Goal: Task Accomplishment & Management: Use online tool/utility

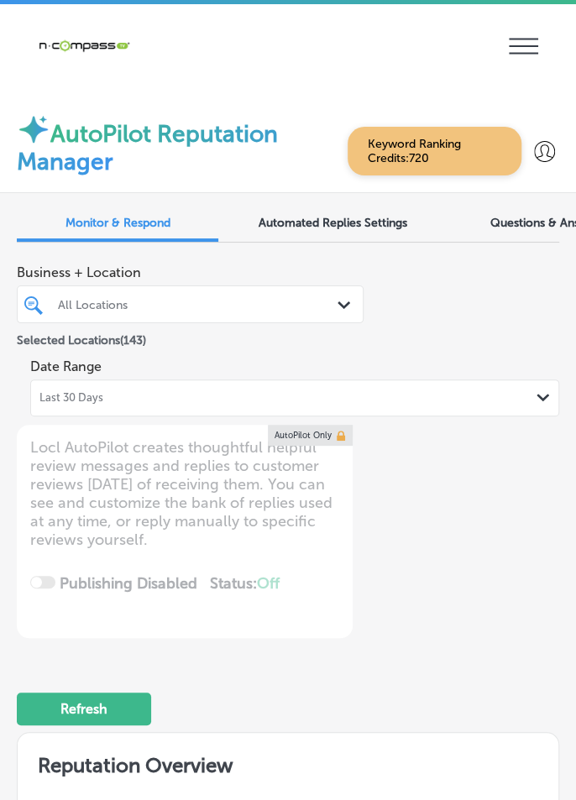
click at [465, 396] on div "Last 30 Days Path Created with Sketch." at bounding box center [294, 397] width 510 height 13
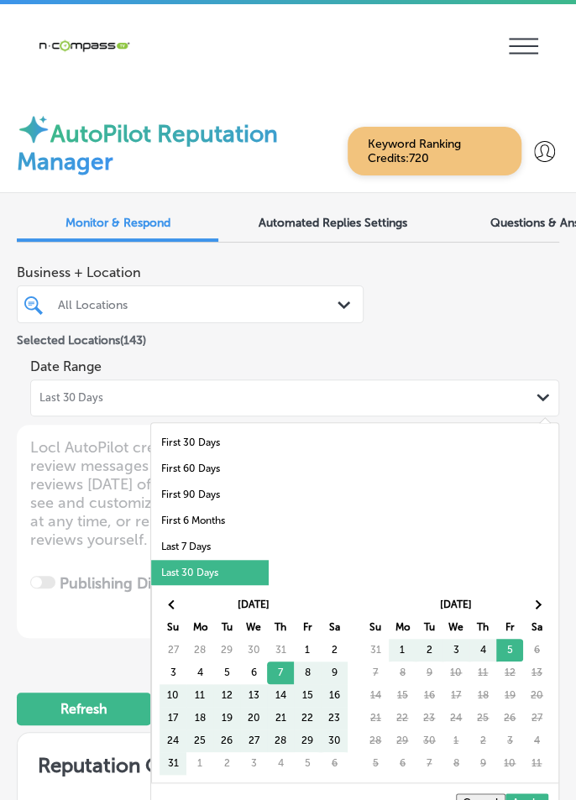
scroll to position [3, 0]
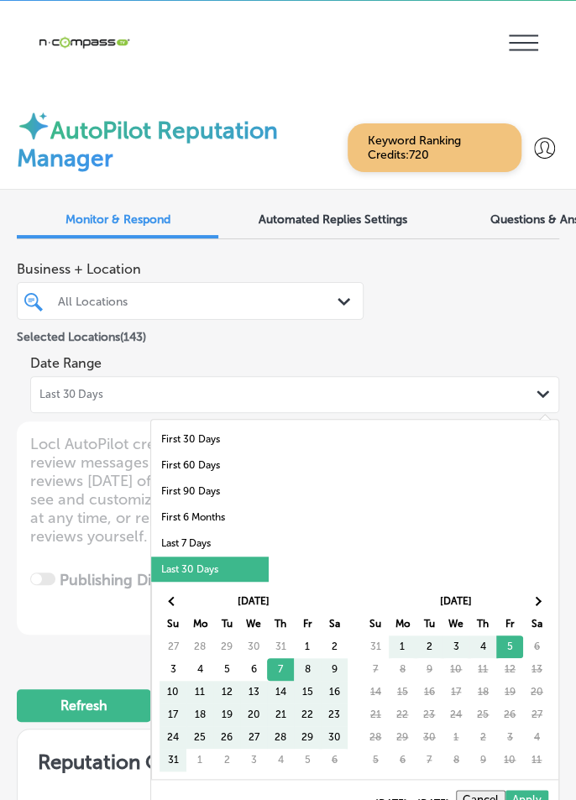
click at [232, 559] on li "Last 30 Days" at bounding box center [210, 570] width 118 height 26
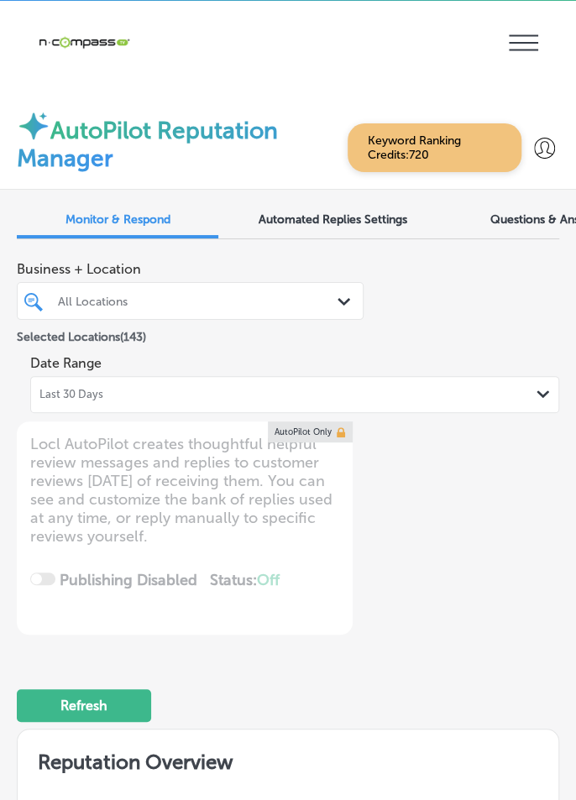
click at [431, 353] on div "Date Range Last 30 Days Path Created with Sketch." at bounding box center [294, 380] width 529 height 66
click at [410, 393] on div "Last 30 Days Path Created with Sketch." at bounding box center [294, 394] width 510 height 13
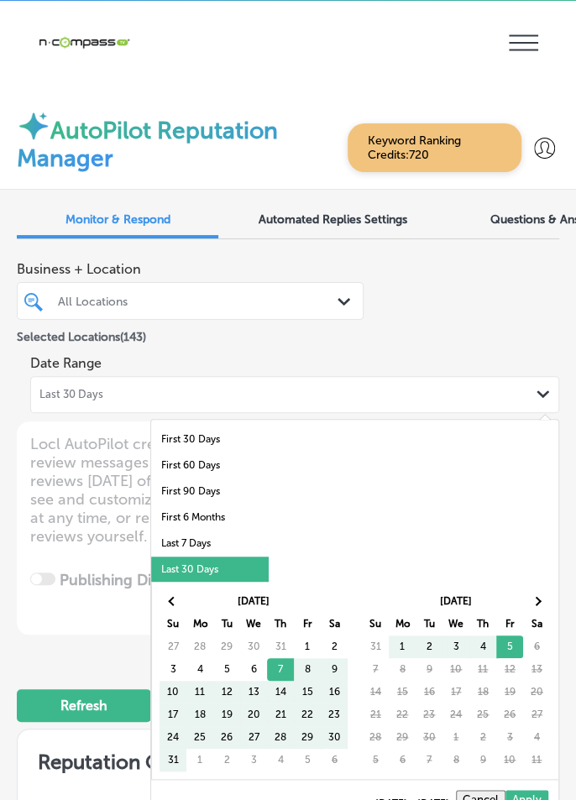
click at [247, 541] on li "Last 7 Days" at bounding box center [210, 544] width 118 height 26
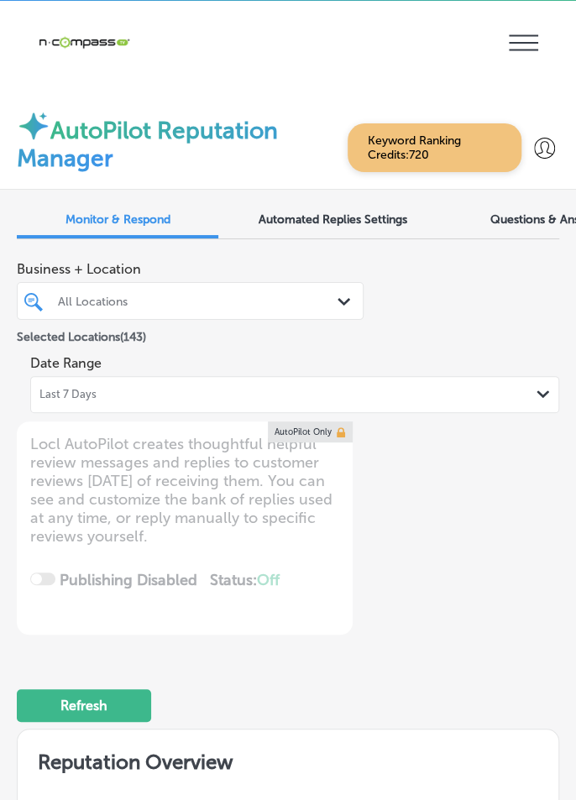
type textarea "x"
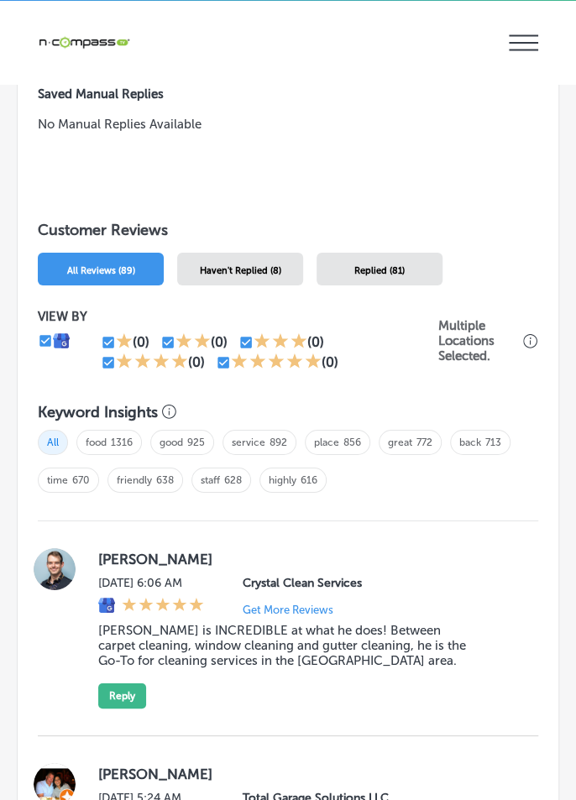
scroll to position [1666, 0]
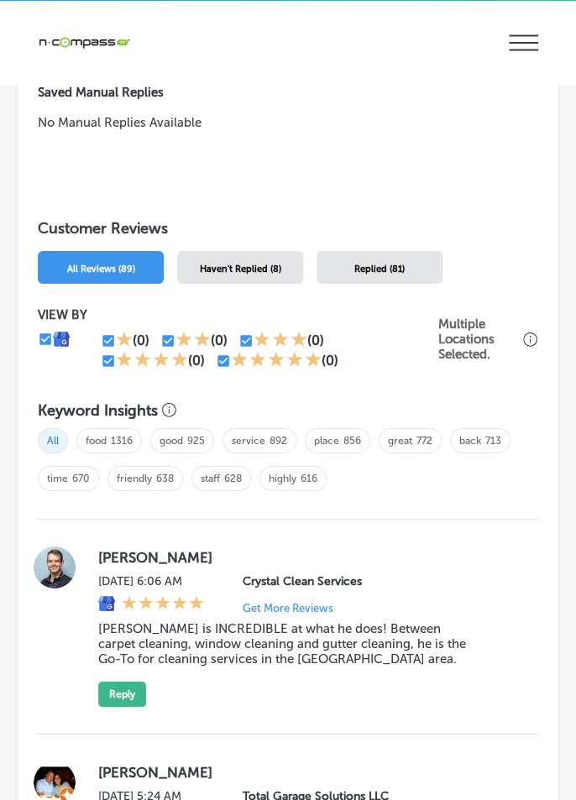
click at [222, 358] on input "checkbox" at bounding box center [223, 360] width 15 height 15
checkbox input "false"
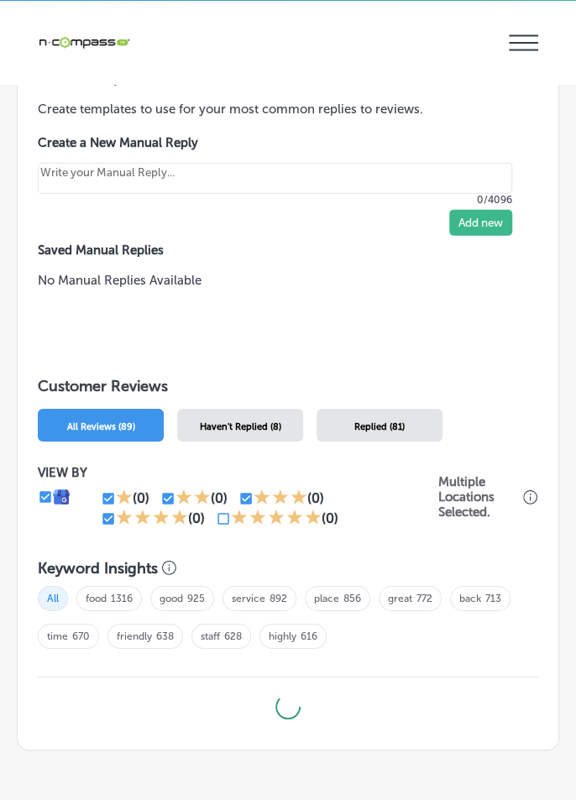
type textarea "x"
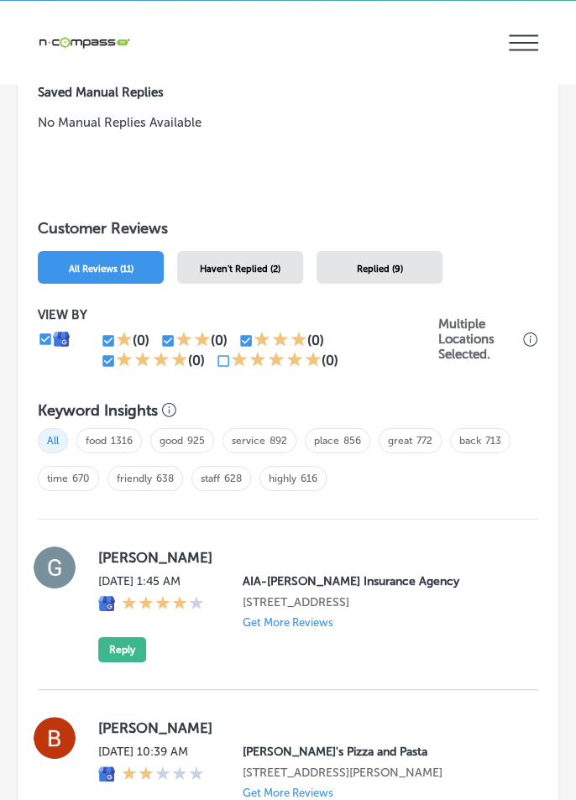
click at [114, 520] on div "[PERSON_NAME][DATE] 1:45 AM AIA-[PERSON_NAME] Insurance Agency [STREET_ADDRESS]…" at bounding box center [288, 605] width 500 height 170
click at [108, 364] on input "checkbox" at bounding box center [108, 360] width 15 height 15
checkbox input "false"
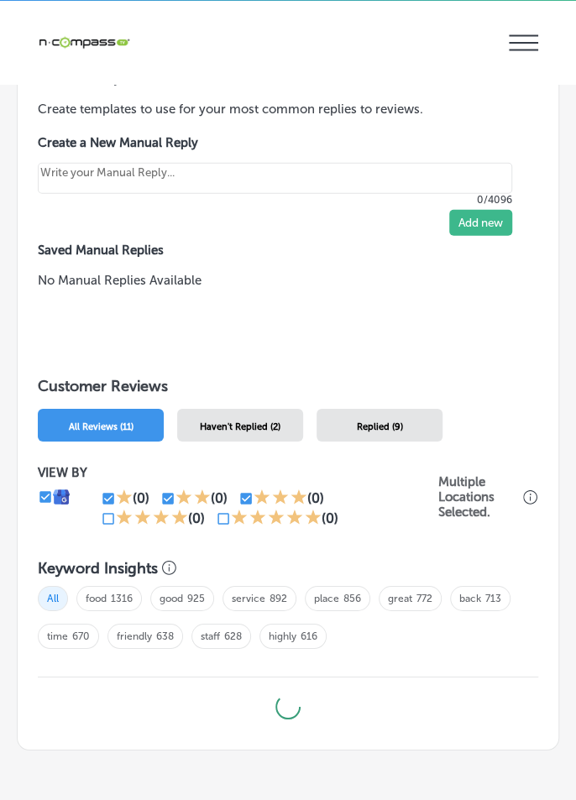
type textarea "x"
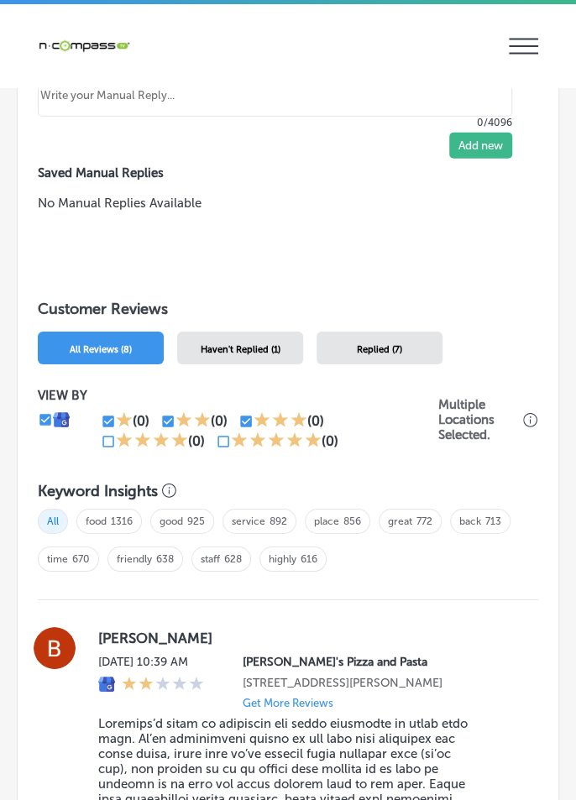
scroll to position [1582, 0]
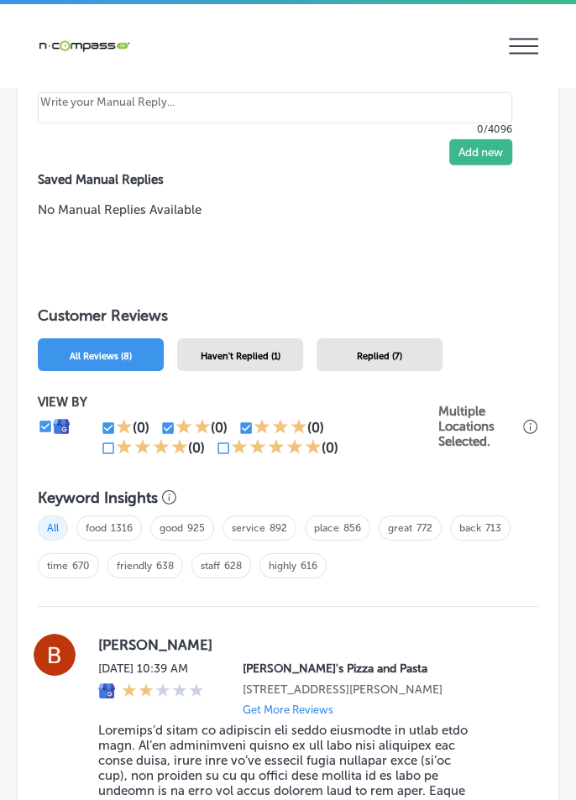
click at [102, 433] on input "checkbox" at bounding box center [108, 428] width 15 height 15
checkbox input "false"
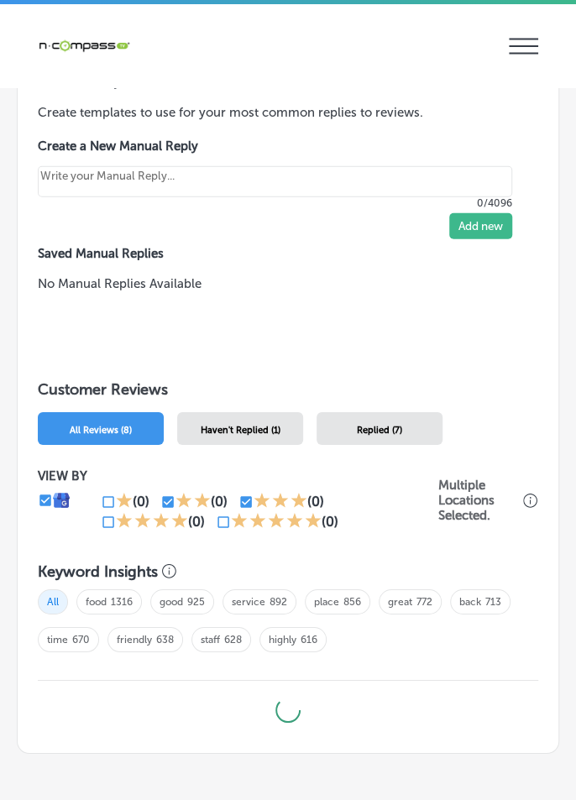
click at [169, 581] on div "All food 1316 good 925 service 892 place 856 great 772 back 713 time 670 friend…" at bounding box center [288, 627] width 500 height 92
type textarea "x"
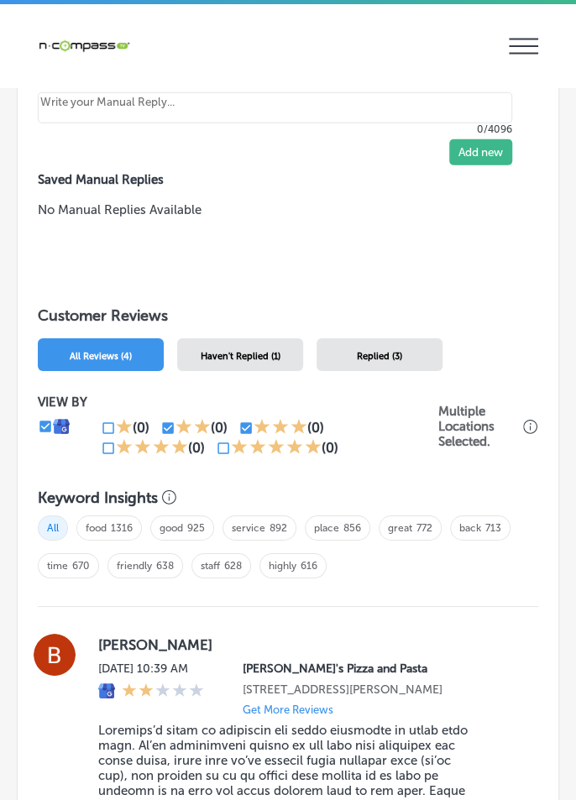
click at [246, 426] on input "checkbox" at bounding box center [245, 428] width 15 height 15
checkbox input "false"
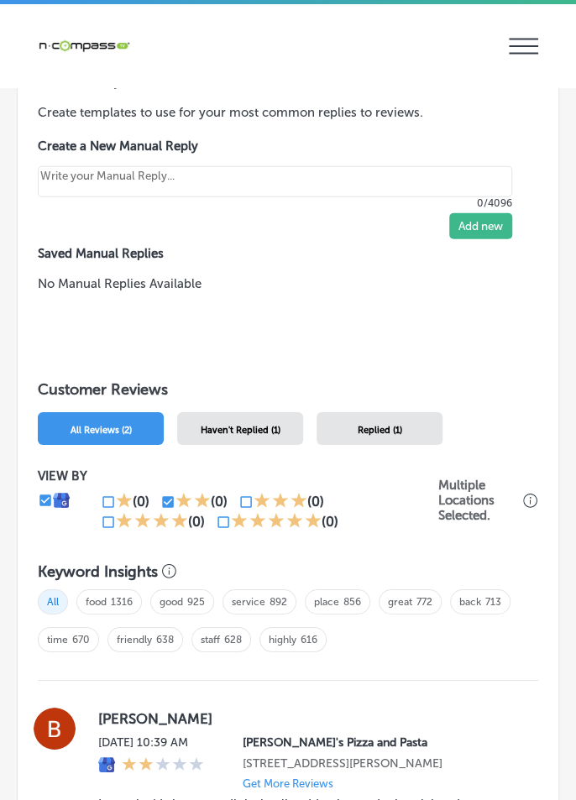
click at [223, 589] on span "service 892" at bounding box center [259, 601] width 74 height 25
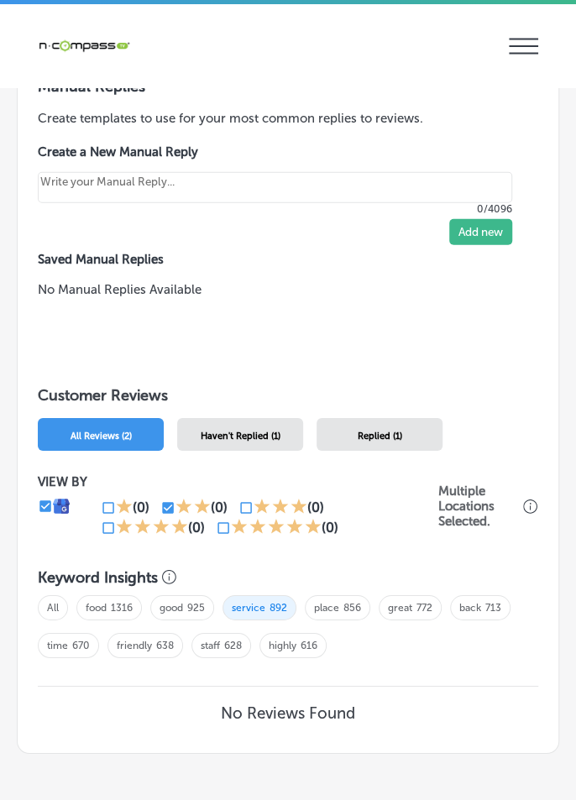
click at [61, 614] on span "All" at bounding box center [53, 607] width 30 height 25
type textarea "x"
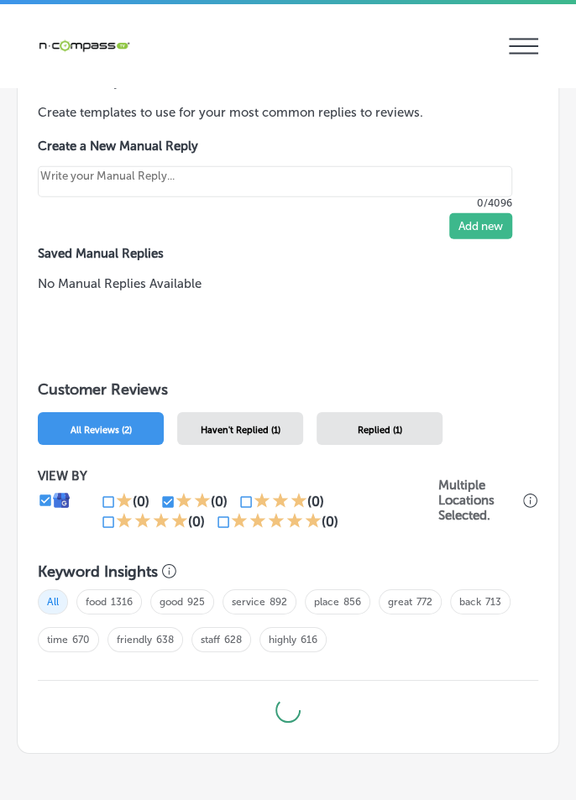
click at [108, 524] on input "checkbox" at bounding box center [108, 522] width 15 height 15
checkbox input "true"
type textarea "x"
click at [225, 525] on input "checkbox" at bounding box center [223, 522] width 15 height 15
checkbox input "true"
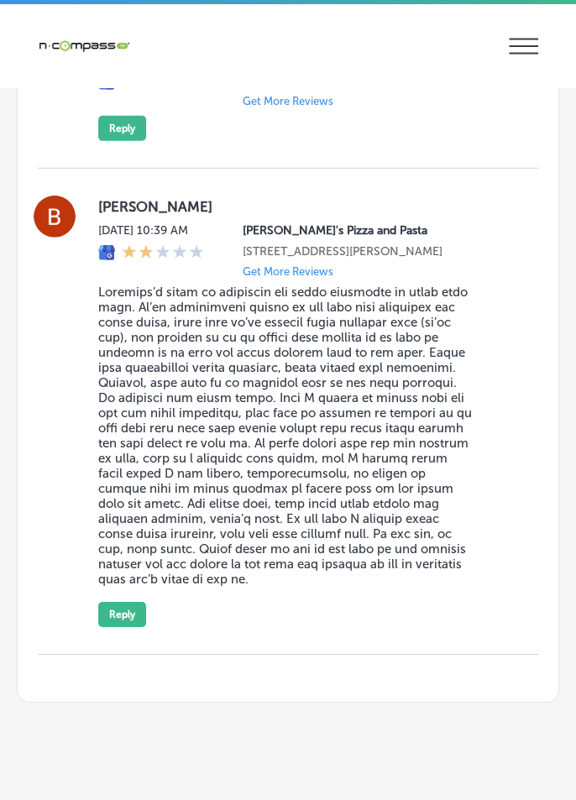
scroll to position [3, 0]
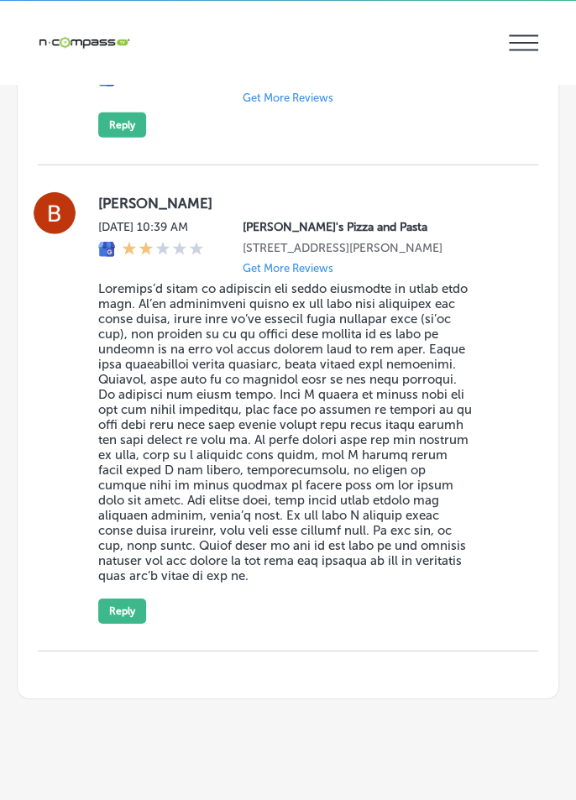
type textarea "x"
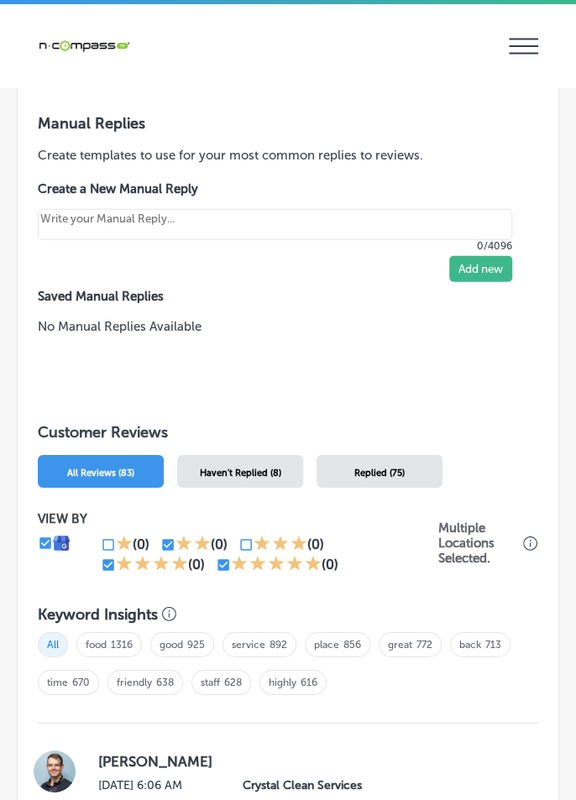
scroll to position [1464, 0]
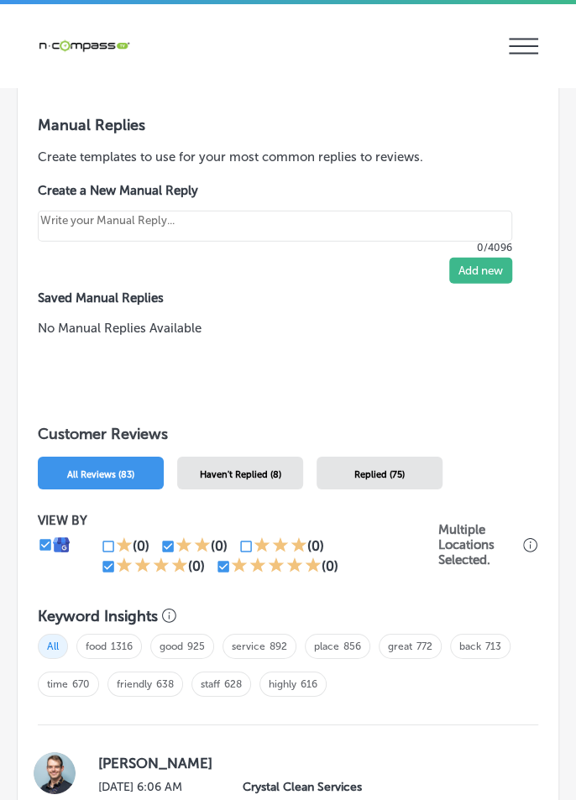
click at [269, 457] on div "Haven't Replied (8)" at bounding box center [240, 473] width 126 height 33
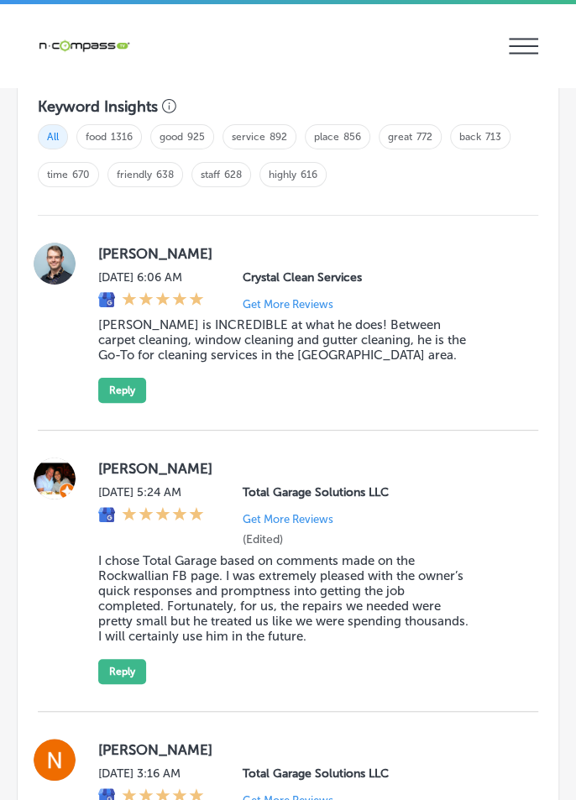
scroll to position [1975, 0]
